Goal: Information Seeking & Learning: Learn about a topic

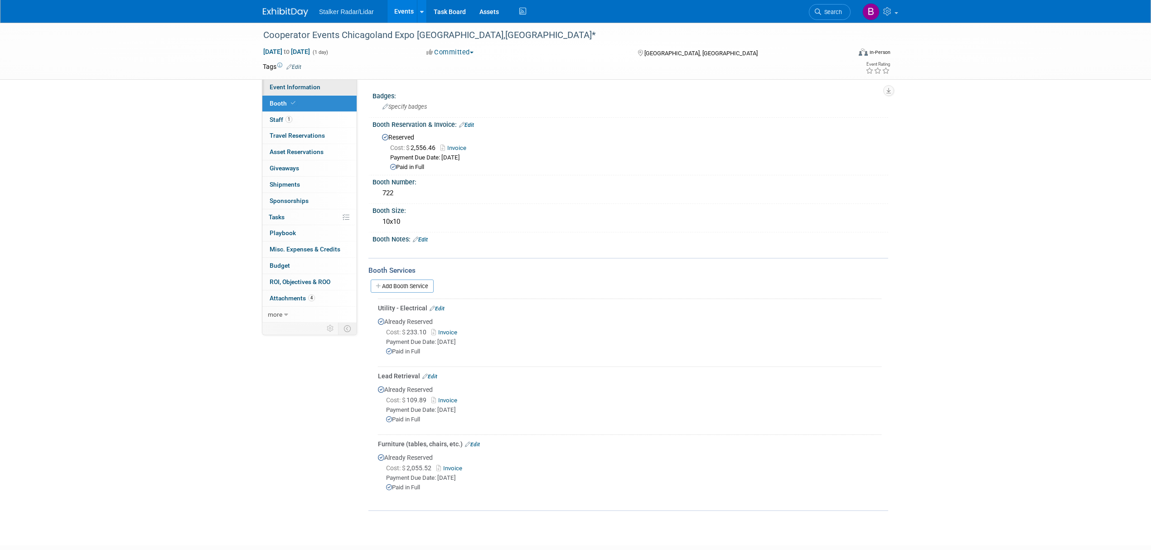
click at [296, 91] on link "Event Information" at bounding box center [309, 87] width 94 height 16
select select "Regional"
select select "Street Dynamics"
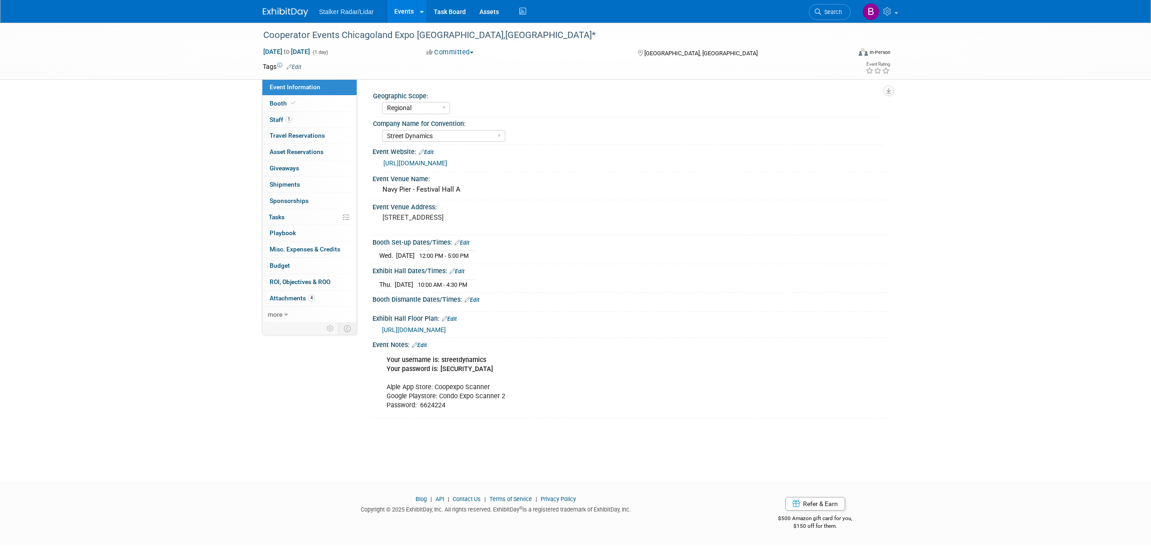
click at [404, 22] on link "Events" at bounding box center [403, 11] width 33 height 23
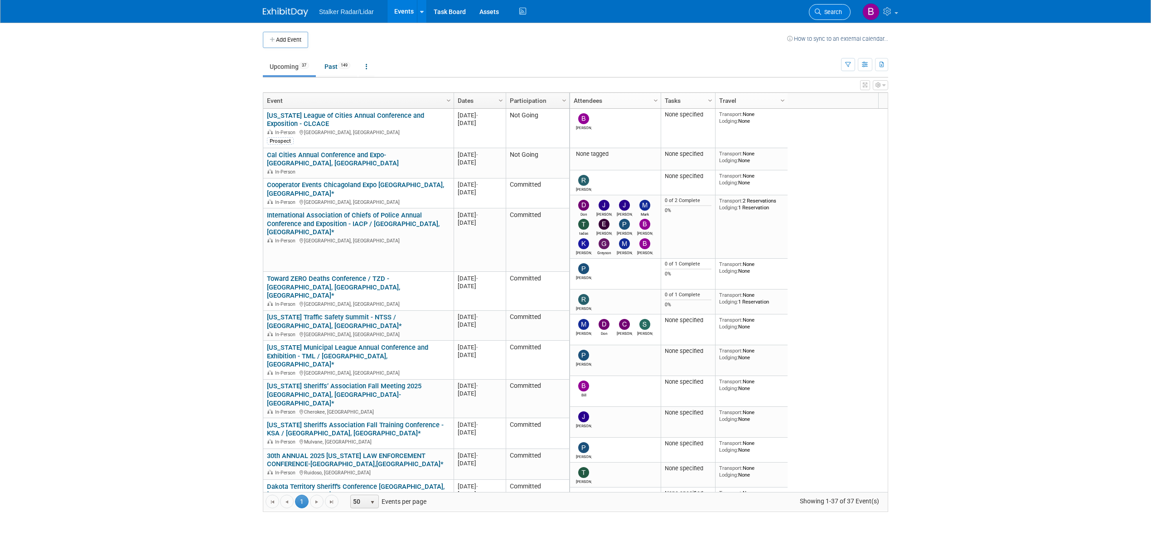
click at [823, 14] on span "Search" at bounding box center [831, 12] width 21 height 7
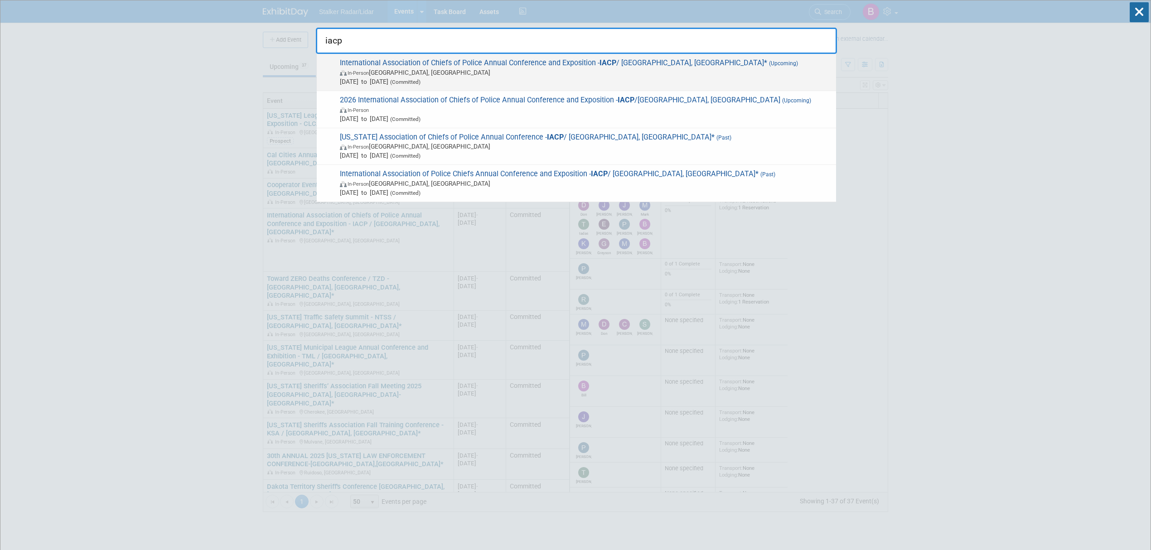
type input "iacp"
click at [463, 63] on span "International Association of Chiefs of Police Annual Conference and Exposition …" at bounding box center [584, 72] width 494 height 28
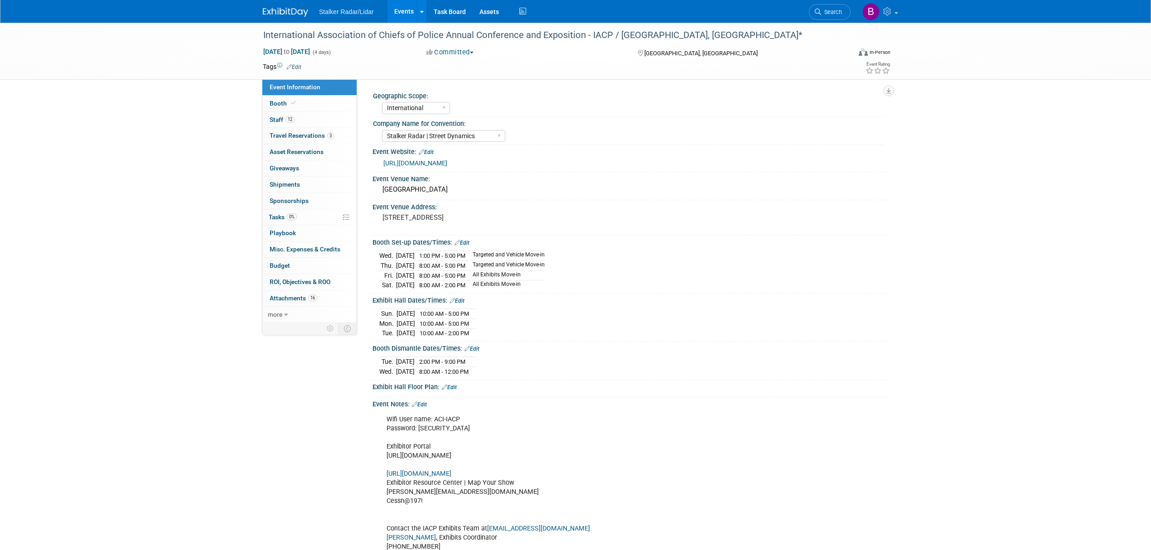
select select "International"
select select "Stalker Radar | Street Dynamics"
click at [298, 104] on link "Booth" at bounding box center [309, 104] width 94 height 16
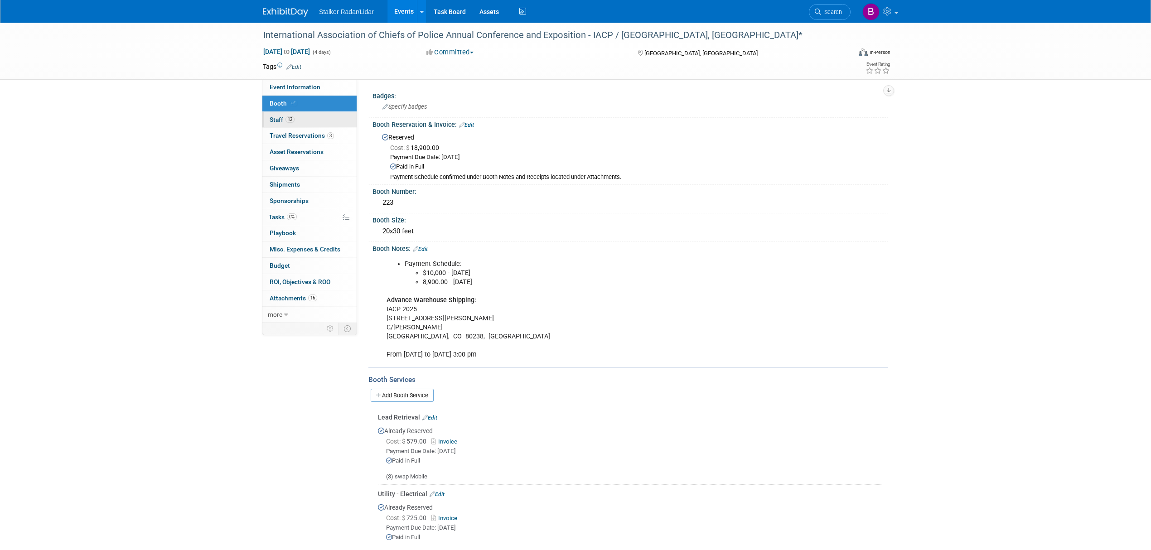
click at [294, 118] on span "12" at bounding box center [289, 119] width 9 height 7
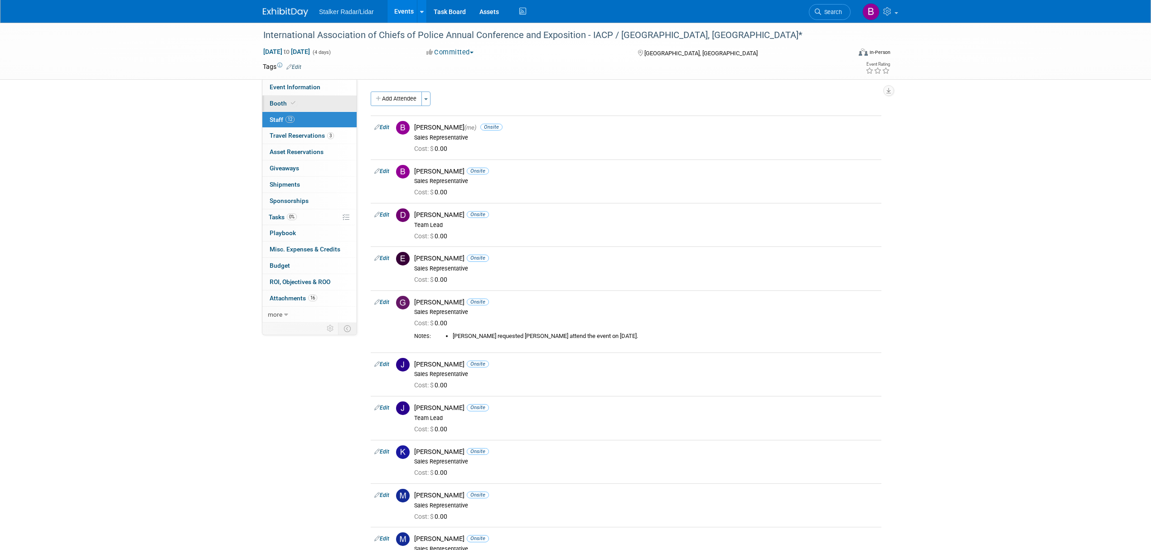
click at [294, 101] on icon at bounding box center [293, 103] width 5 height 5
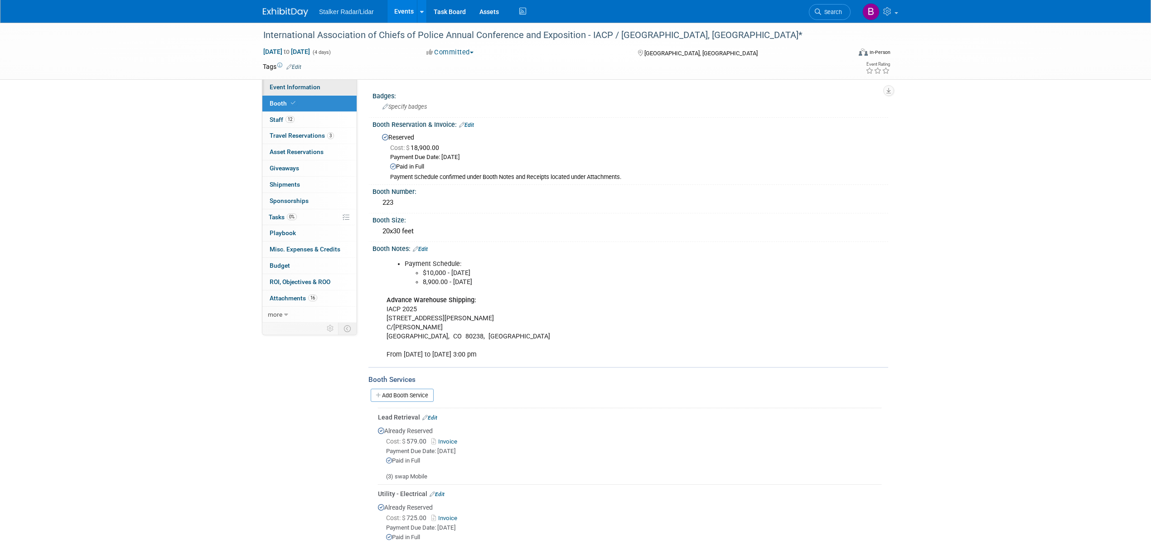
click at [294, 88] on span "Event Information" at bounding box center [295, 86] width 51 height 7
select select "International"
select select "Stalker Radar | Street Dynamics"
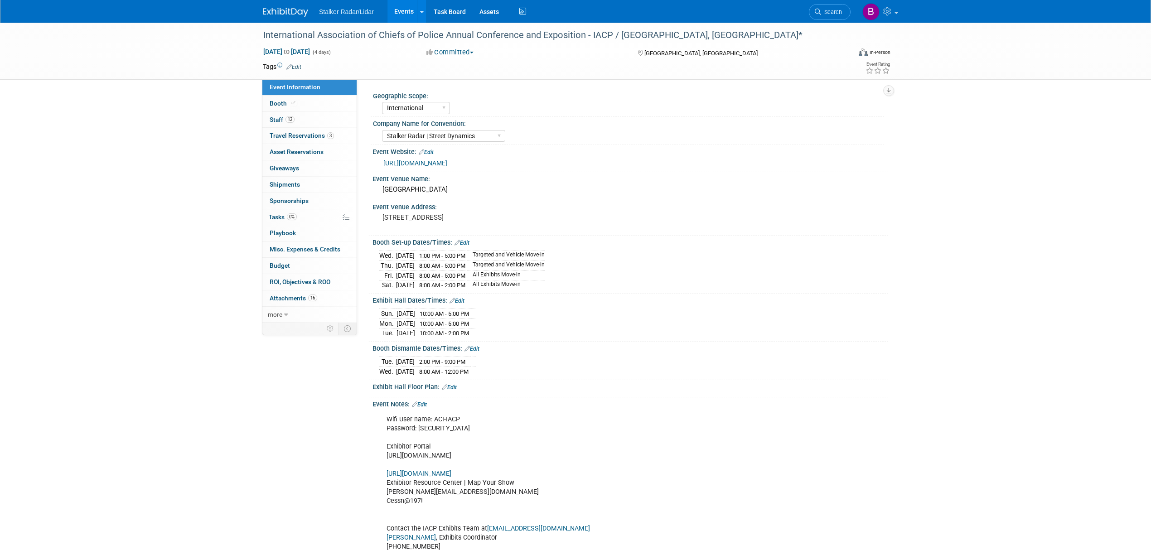
click at [447, 167] on link "[URL][DOMAIN_NAME]" at bounding box center [415, 162] width 64 height 7
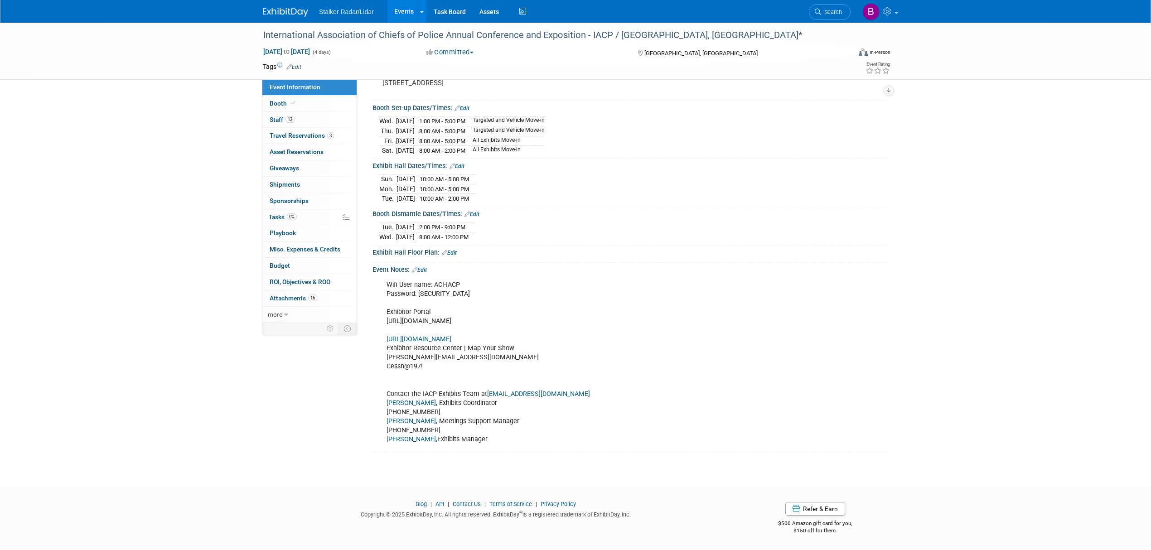
click at [472, 321] on div "Wifi User name: ACI-IACP Password: [SECURITY_DATA] Exhibitor Portal [URL][DOMAI…" at bounding box center [584, 362] width 408 height 173
click at [451, 337] on link "[URL][DOMAIN_NAME]" at bounding box center [418, 339] width 65 height 8
drag, startPoint x: 588, startPoint y: 322, endPoint x: 385, endPoint y: 323, distance: 202.9
click at [385, 323] on div "Wifi User name: ACI-IACP Password: [SECURITY_DATA] Exhibitor Portal [URL][DOMAI…" at bounding box center [584, 362] width 408 height 173
copy div "[URL][DOMAIN_NAME]"
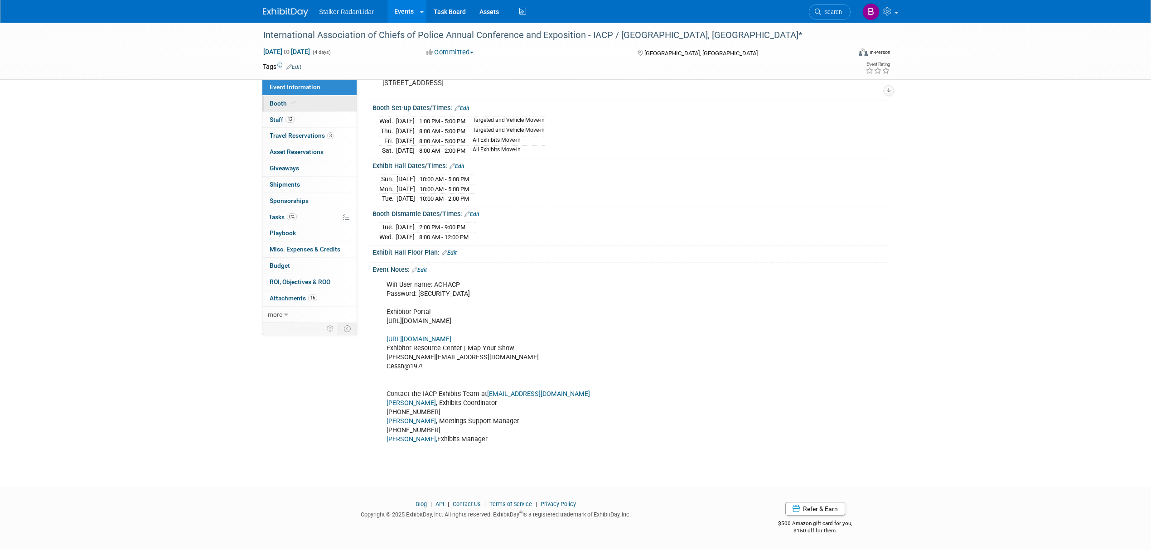
click at [297, 102] on link "Booth" at bounding box center [309, 104] width 94 height 16
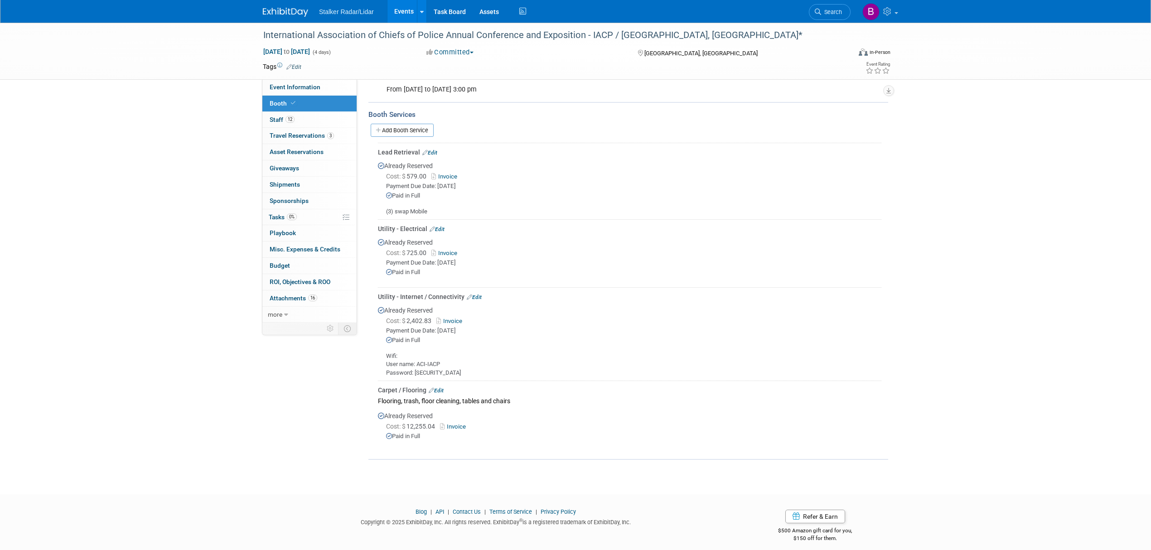
scroll to position [269, 0]
